Goal: Information Seeking & Learning: Learn about a topic

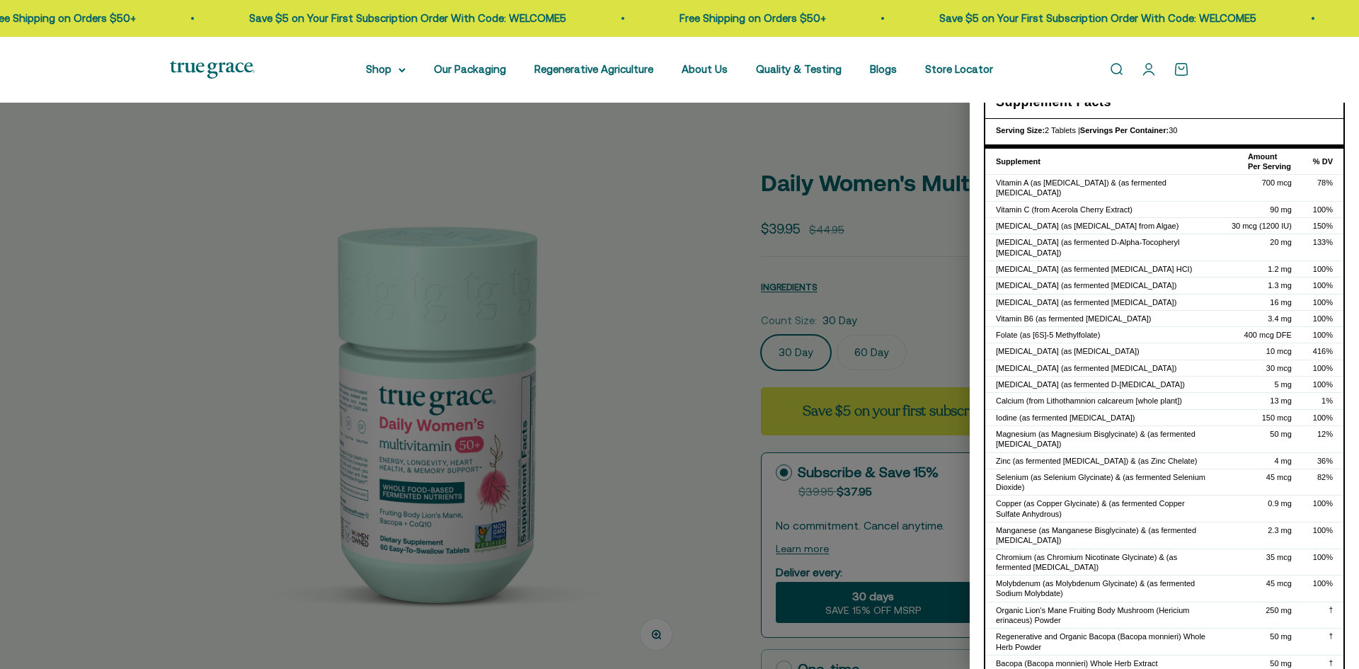
select select "3"
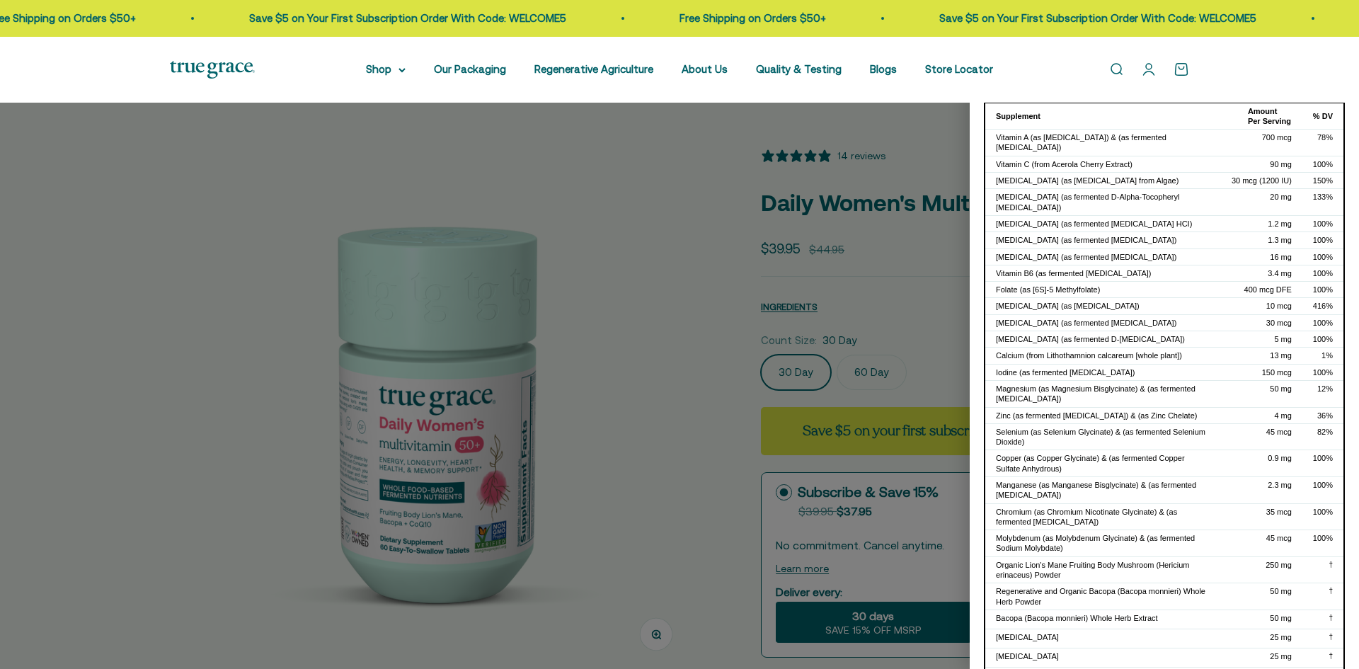
scroll to position [71, 0]
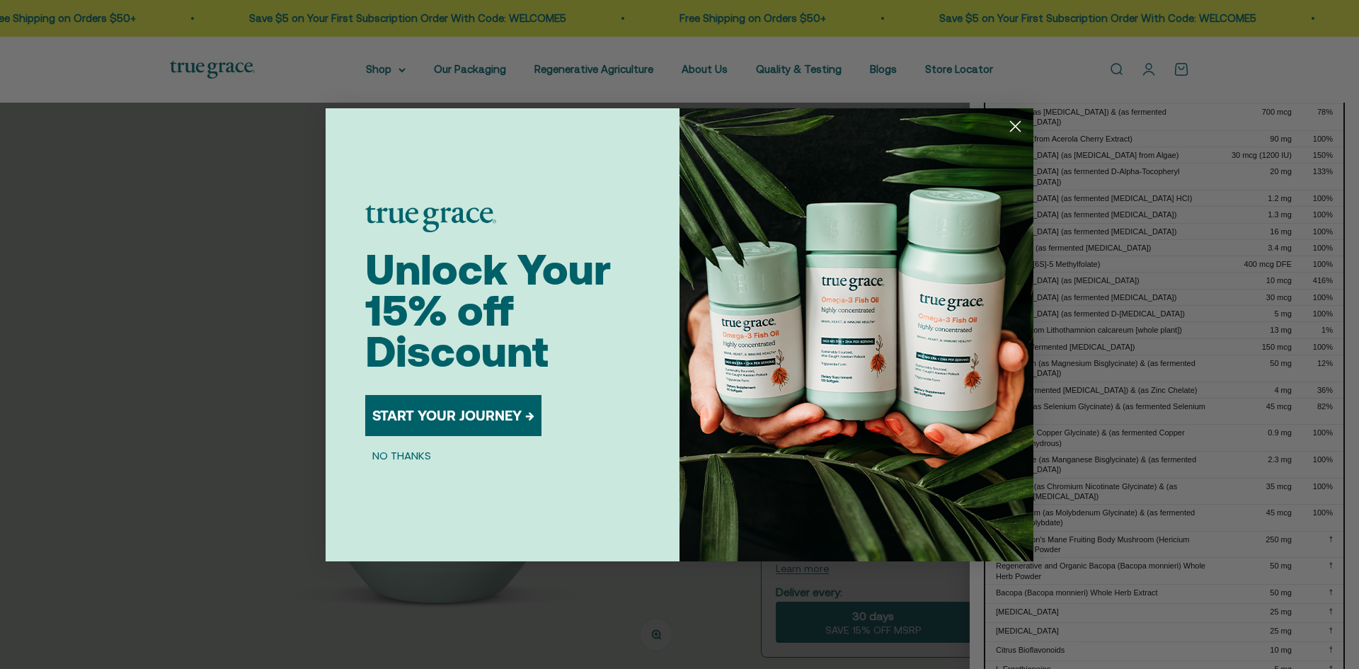
click at [1013, 125] on circle "Close dialog" at bounding box center [1014, 125] width 23 height 23
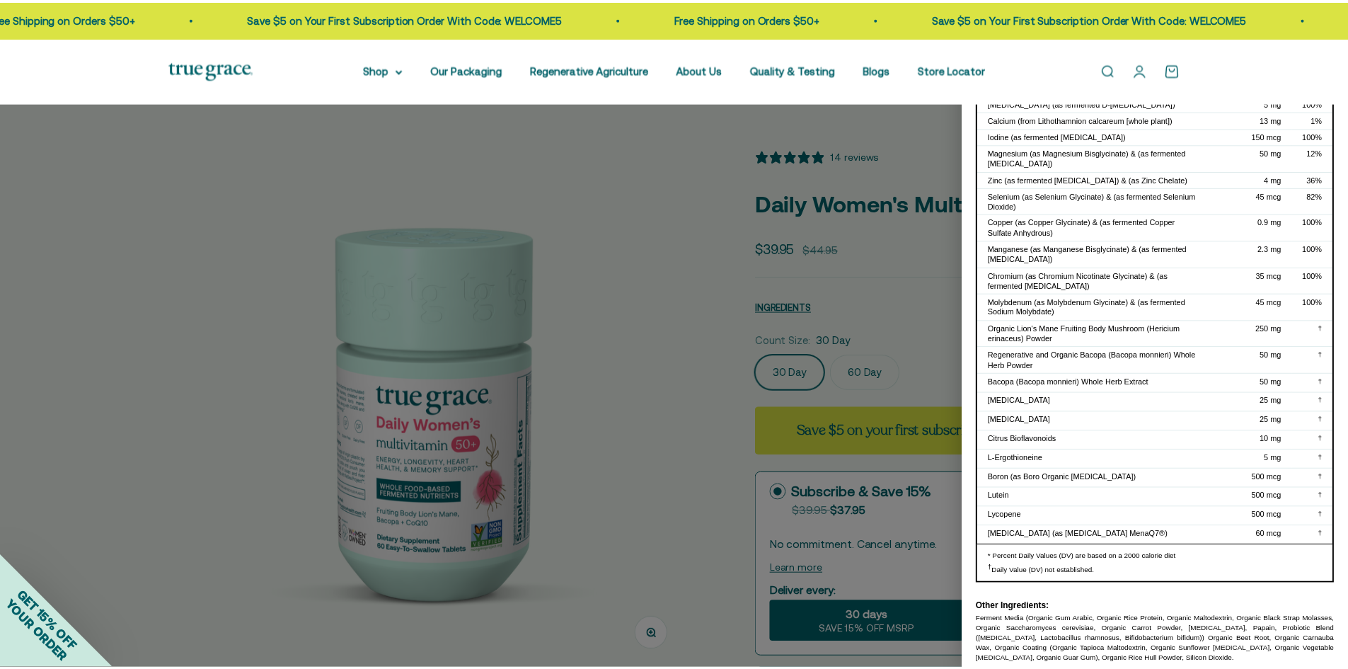
scroll to position [0, 0]
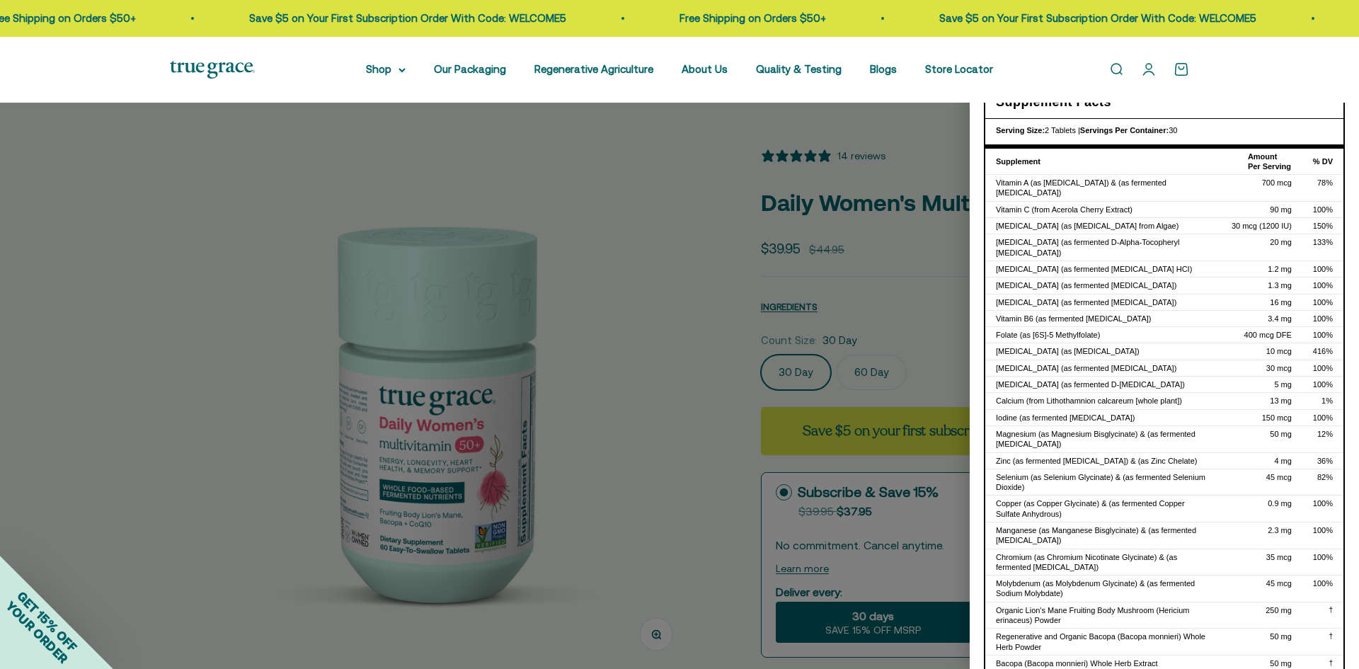
click at [710, 320] on div at bounding box center [679, 334] width 1359 height 669
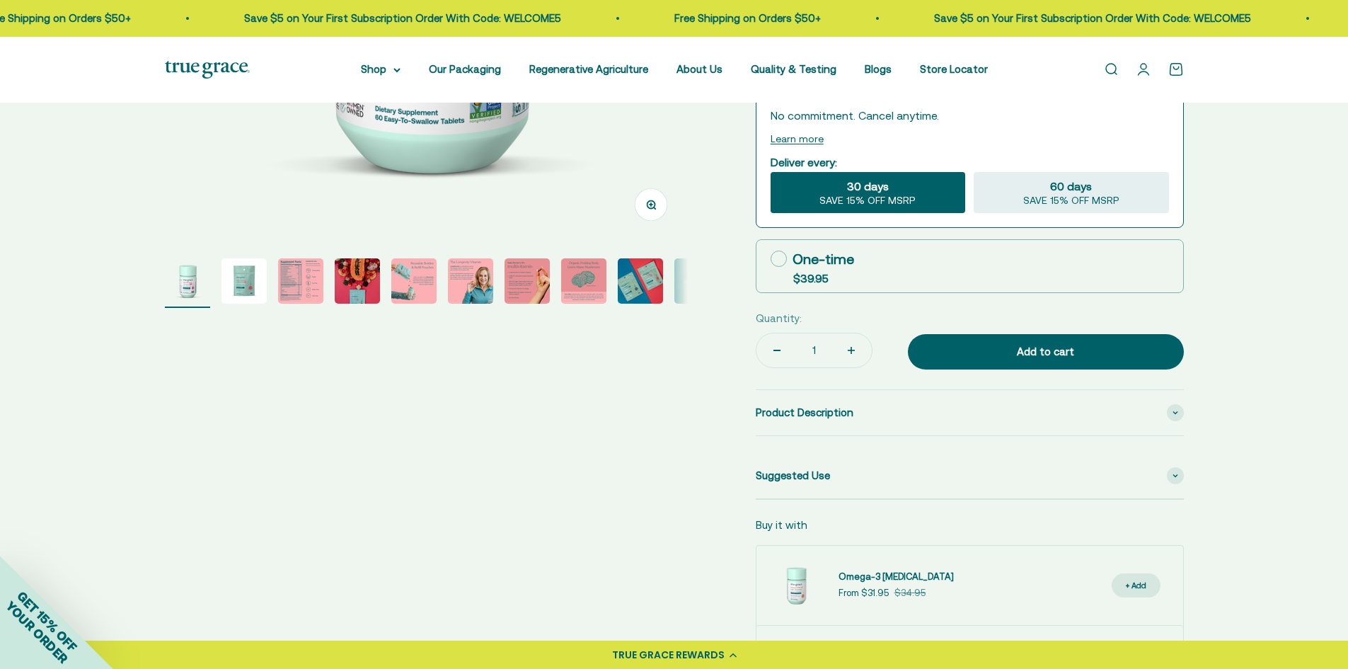
scroll to position [354, 0]
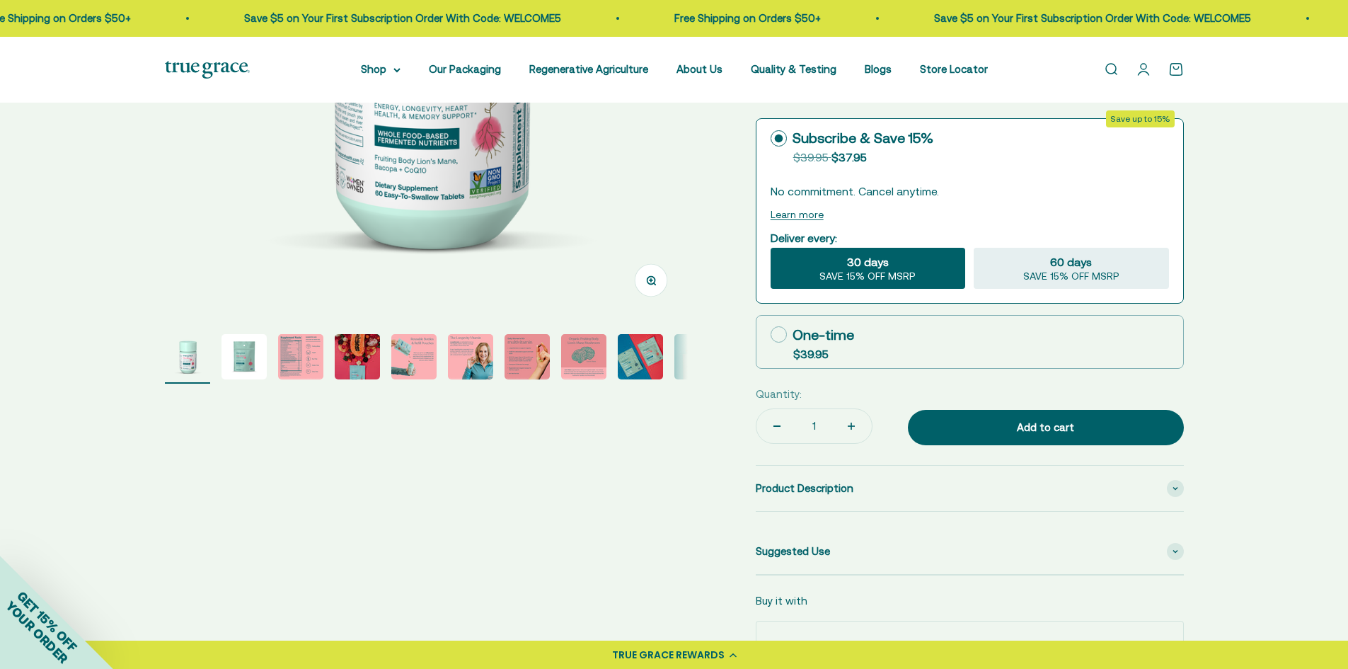
click at [319, 364] on img "Go to item 3" at bounding box center [300, 356] width 45 height 45
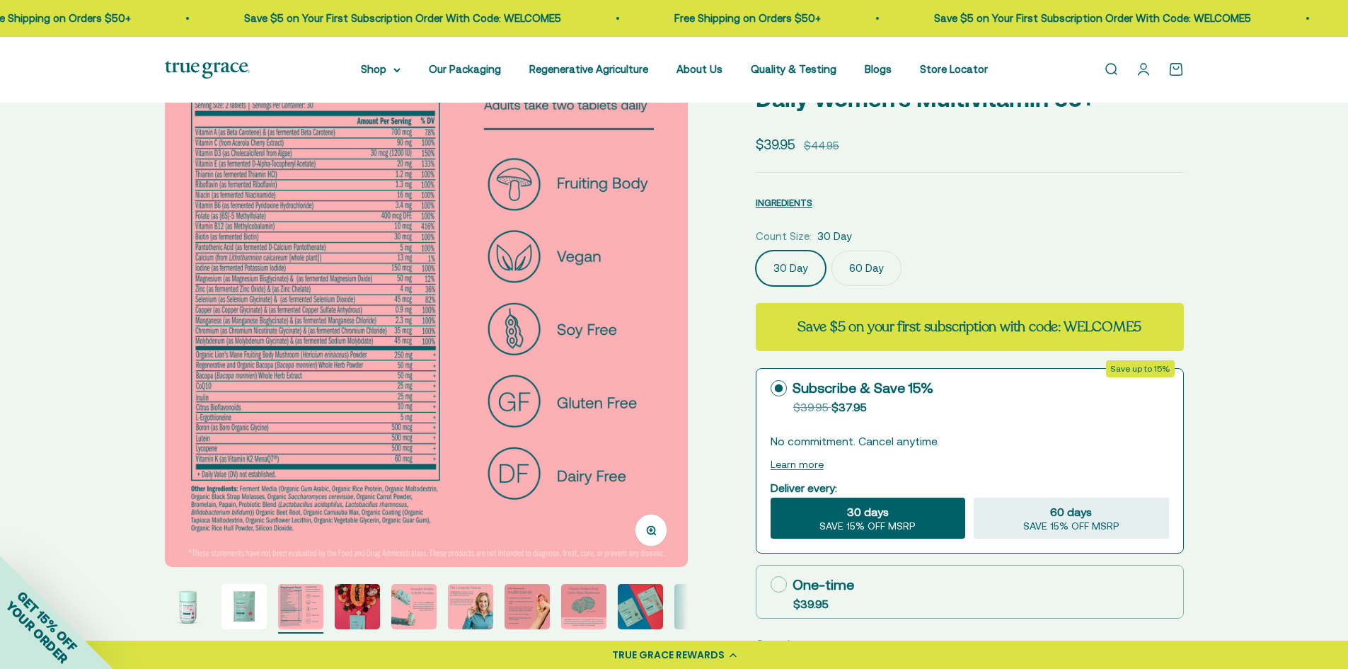
scroll to position [71, 0]
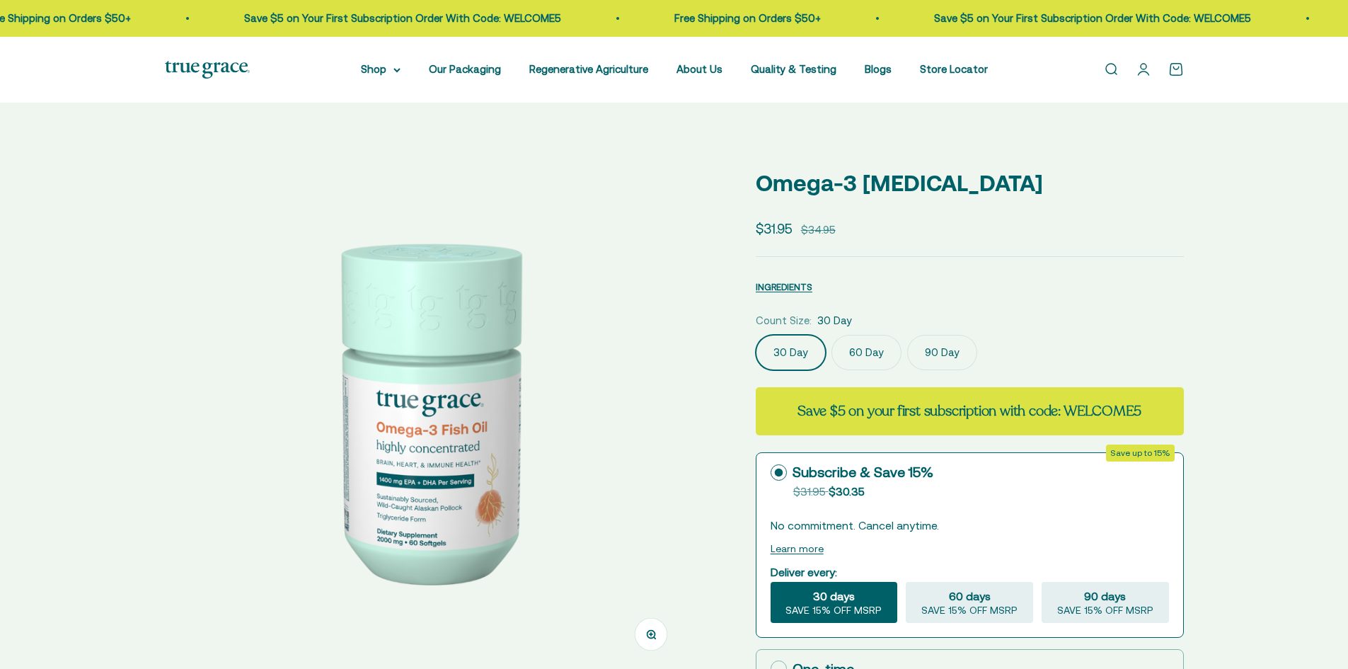
select select "3"
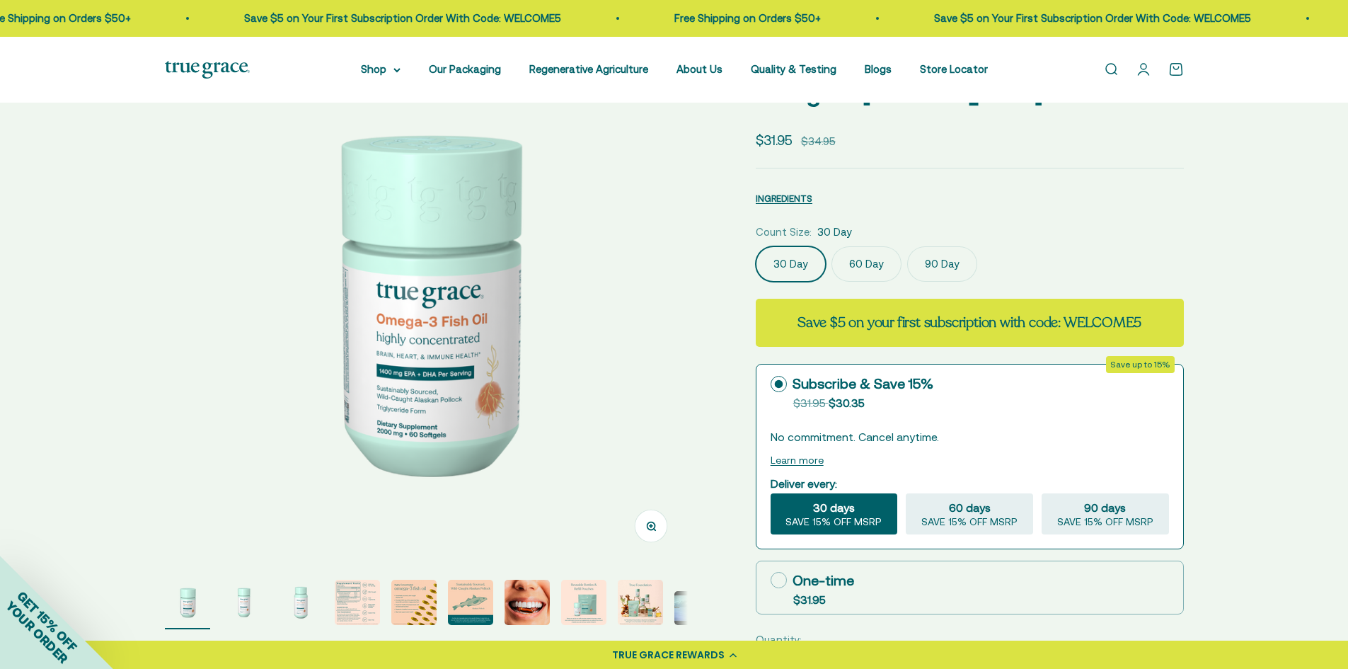
scroll to position [142, 0]
